Goal: Information Seeking & Learning: Understand process/instructions

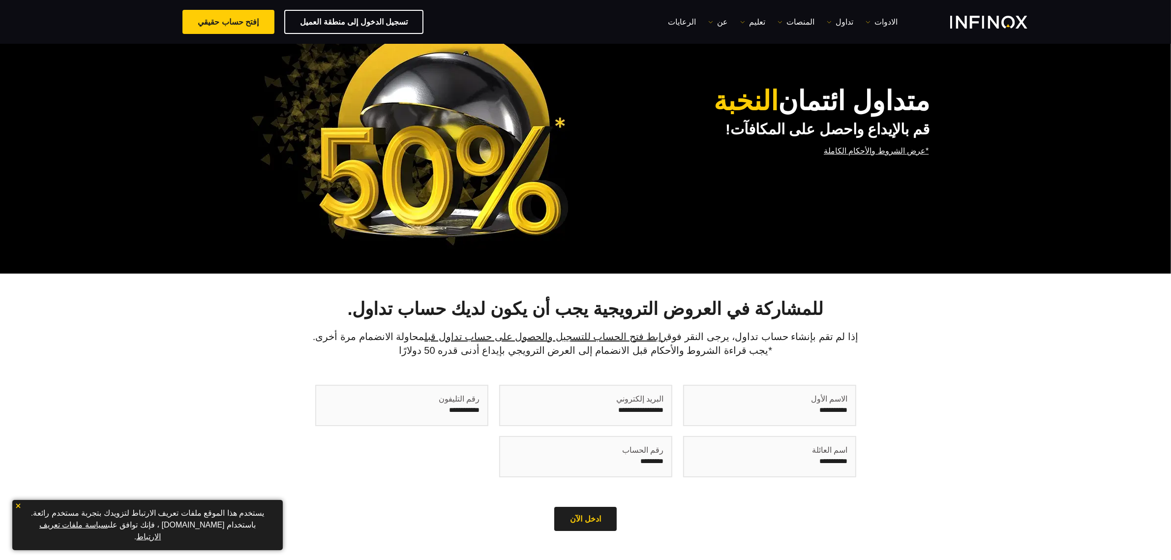
scroll to position [33, 0]
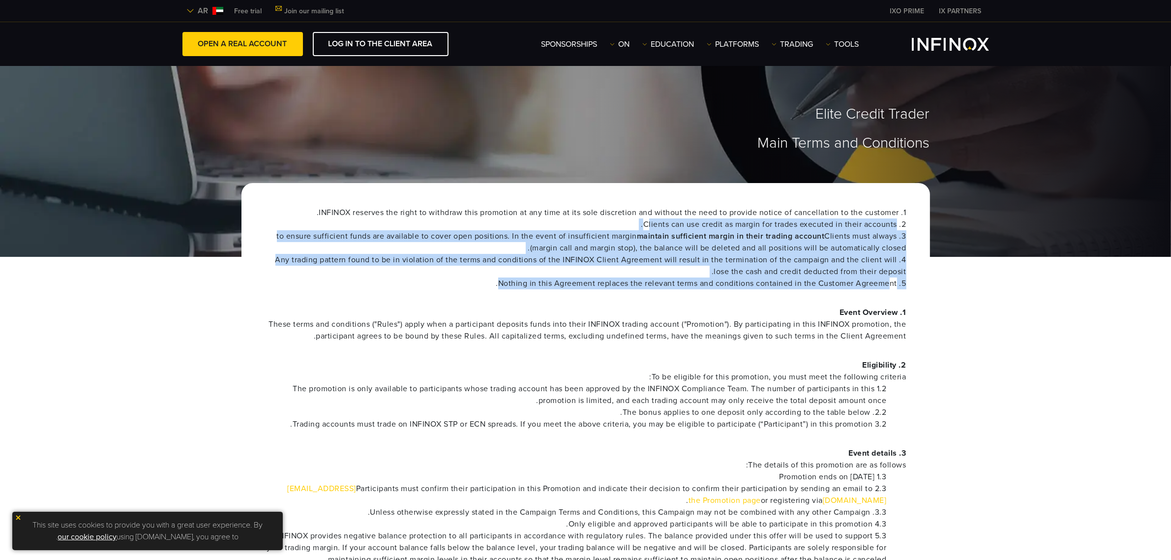
drag, startPoint x: 647, startPoint y: 224, endPoint x: 889, endPoint y: 285, distance: 248.8
click at [889, 285] on ul "1. INFINOX reserves the right to withdraw this promotion at any time at its sol…" at bounding box center [586, 248] width 642 height 83
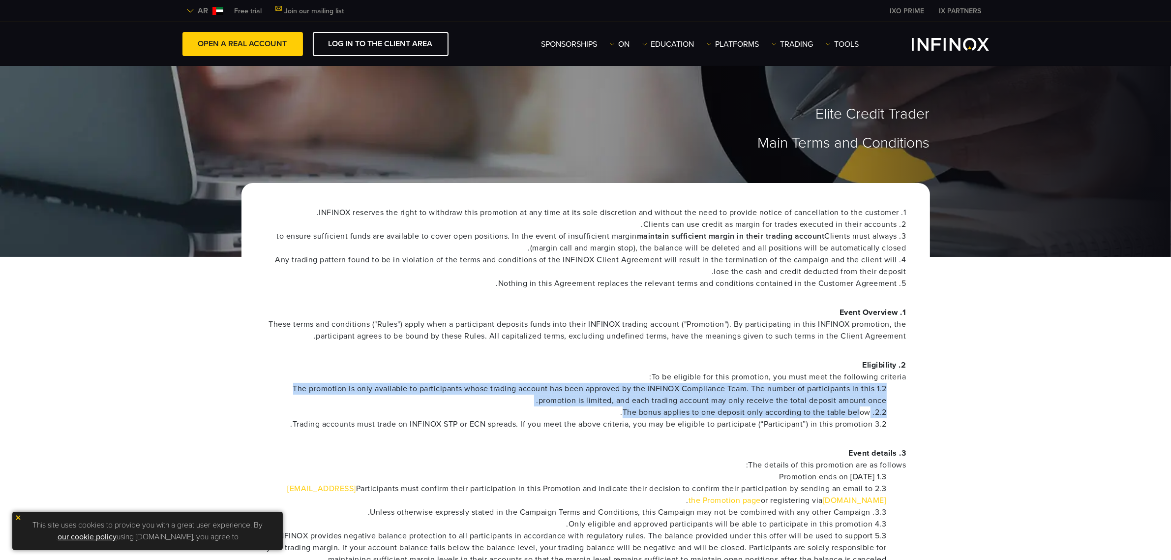
drag, startPoint x: 344, startPoint y: 380, endPoint x: 860, endPoint y: 408, distance: 515.9
click at [860, 408] on div "2. Eligibility To be eligible for this promotion, you must meet the following c…" at bounding box center [586, 394] width 642 height 71
click at [849, 409] on font "2.2. The bonus applies to one deposit only according to the table below." at bounding box center [754, 412] width 266 height 10
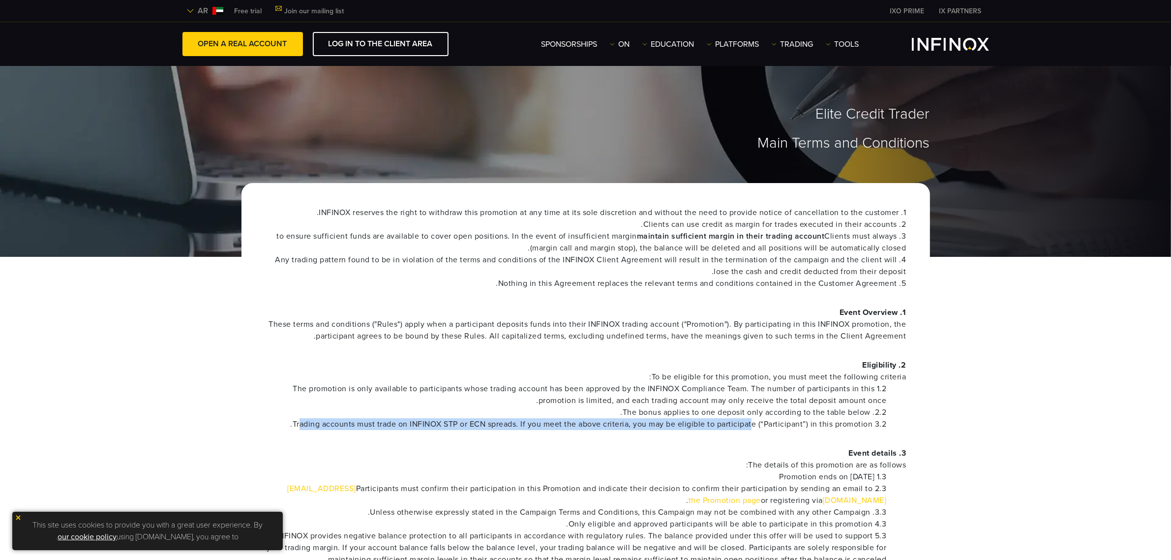
drag, startPoint x: 299, startPoint y: 424, endPoint x: 751, endPoint y: 428, distance: 452.2
click at [751, 428] on font "3.2 Trading accounts must trade on INFINOX STP or ECN spreads. If you meet the …" at bounding box center [589, 424] width 596 height 10
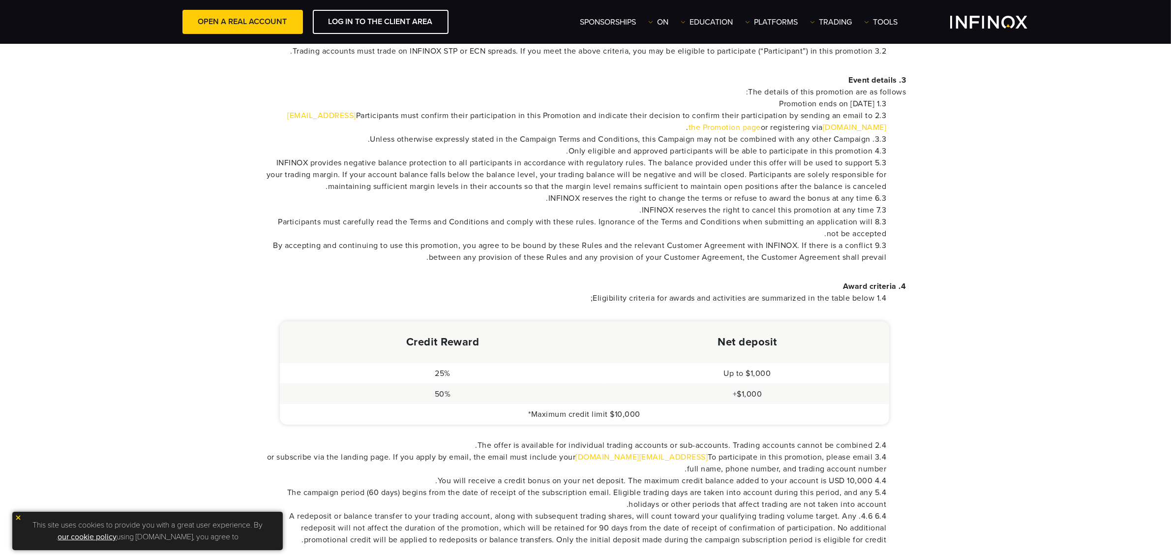
scroll to position [361, 0]
drag, startPoint x: 397, startPoint y: 335, endPoint x: 739, endPoint y: 380, distance: 346.0
click at [739, 380] on table "Net deposit Credit Reward Up to $1,000 25% $1,000+ 50% Maximum credit limit $10…" at bounding box center [585, 372] width 610 height 103
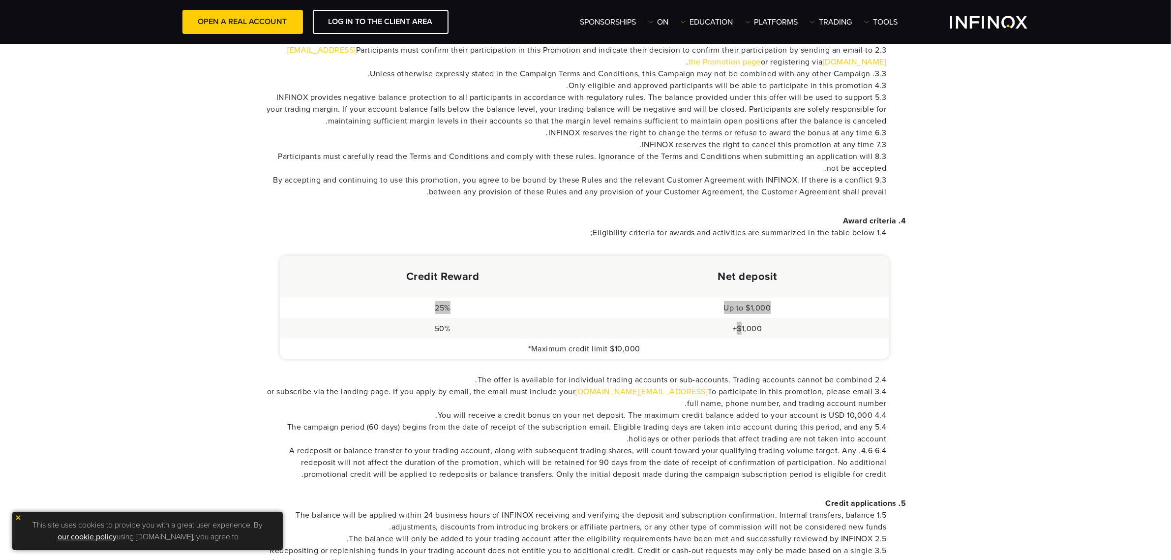
scroll to position [427, 0]
click at [695, 447] on font "6.4 4.6. A redeposit or balance transfer to your trading account, along with su…" at bounding box center [588, 461] width 597 height 33
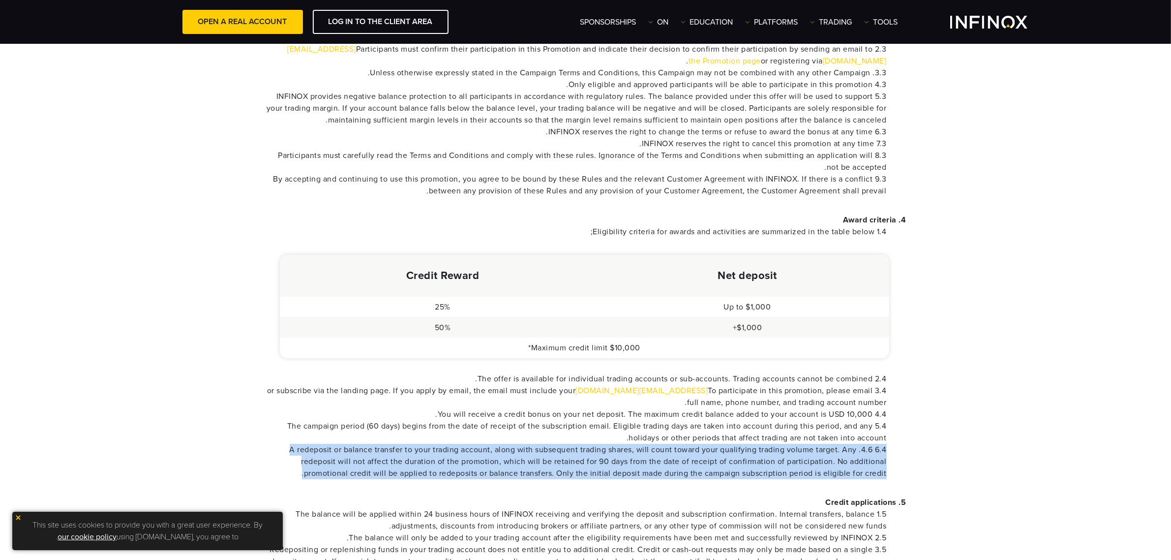
click at [695, 447] on font "6.4 4.6. A redeposit or balance transfer to your trading account, along with su…" at bounding box center [588, 461] width 597 height 33
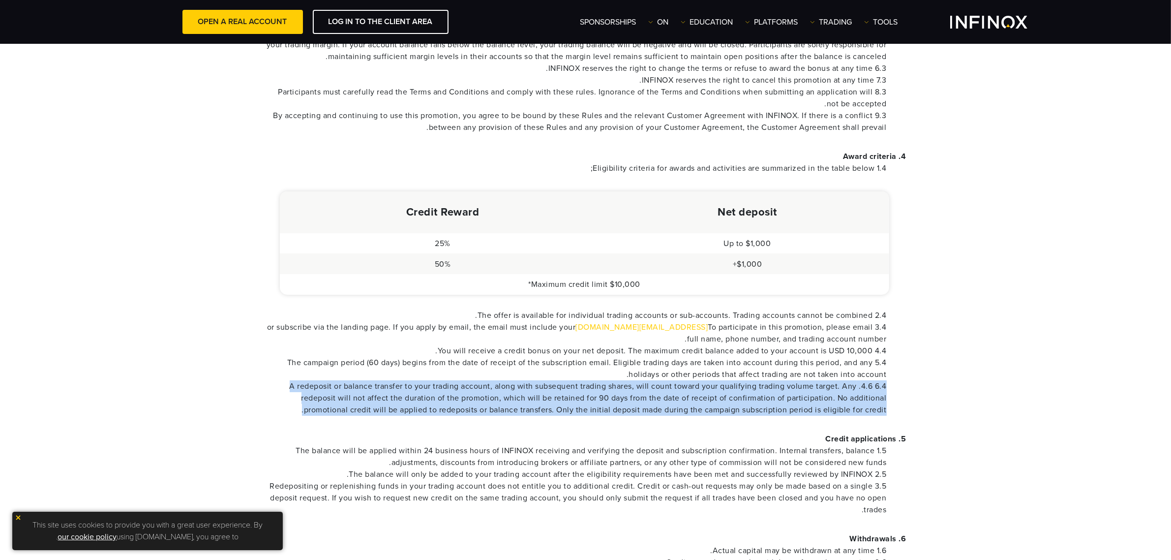
scroll to position [493, 0]
